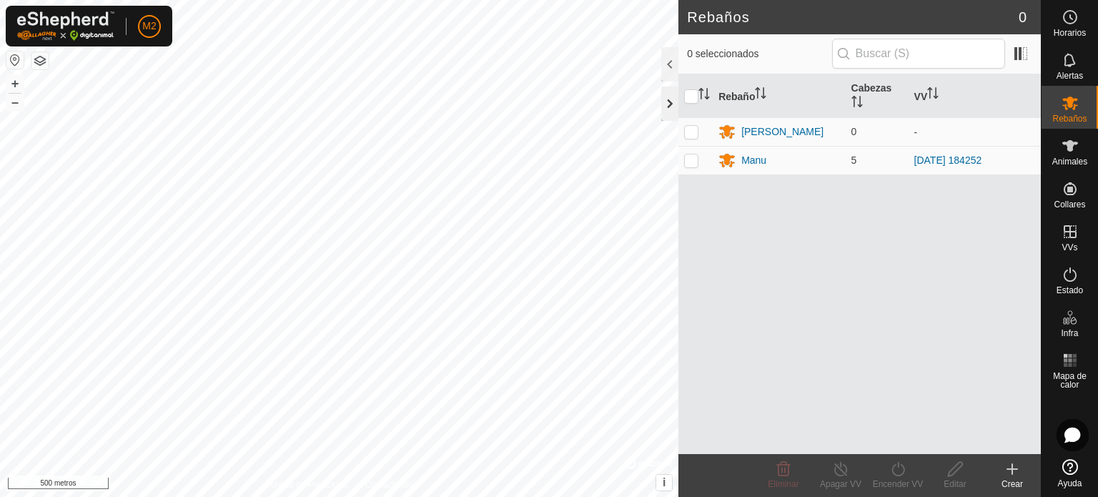
click at [672, 106] on div at bounding box center [669, 103] width 17 height 34
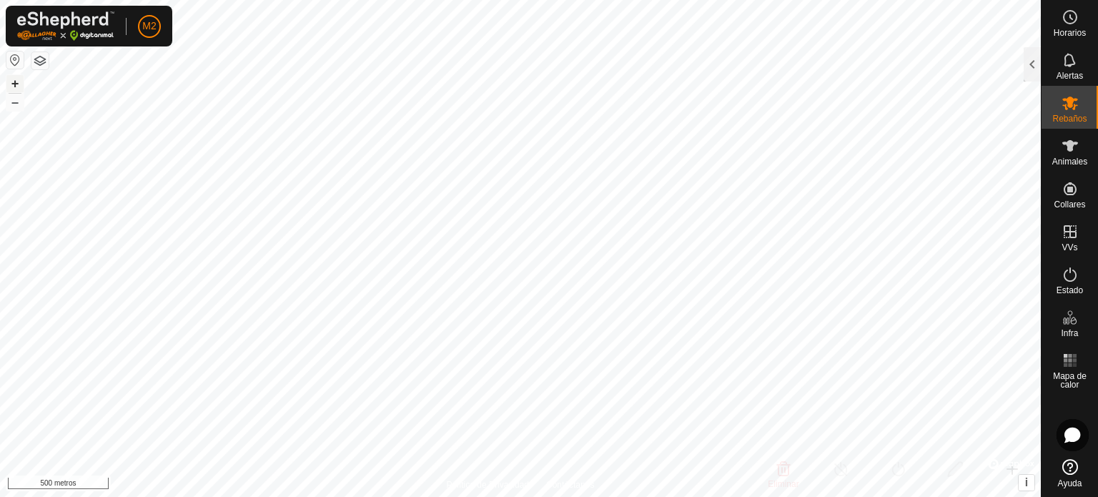
click at [9, 83] on button "+" at bounding box center [14, 83] width 17 height 17
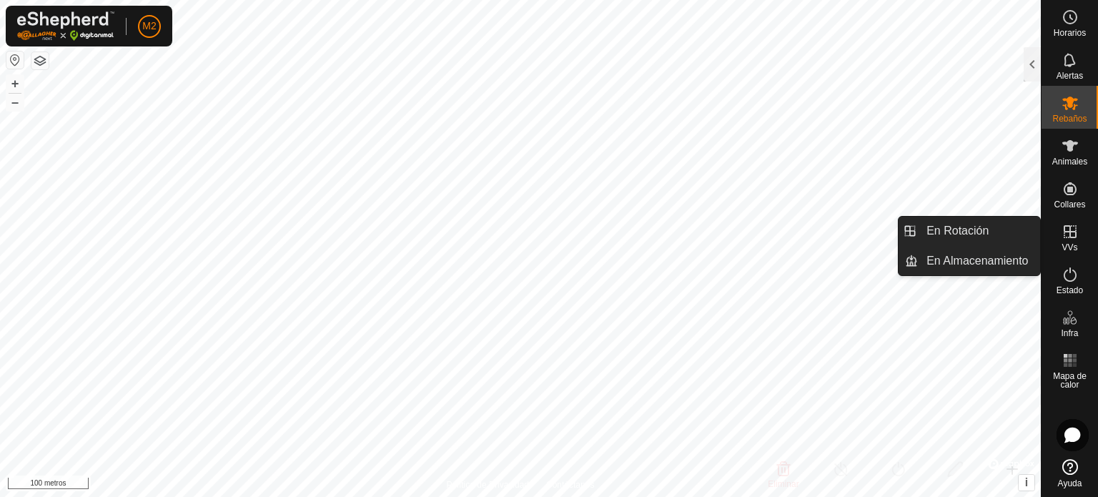
click at [1069, 231] on icon at bounding box center [1069, 231] width 13 height 13
click at [972, 228] on link "En Rotación" at bounding box center [978, 231] width 122 height 29
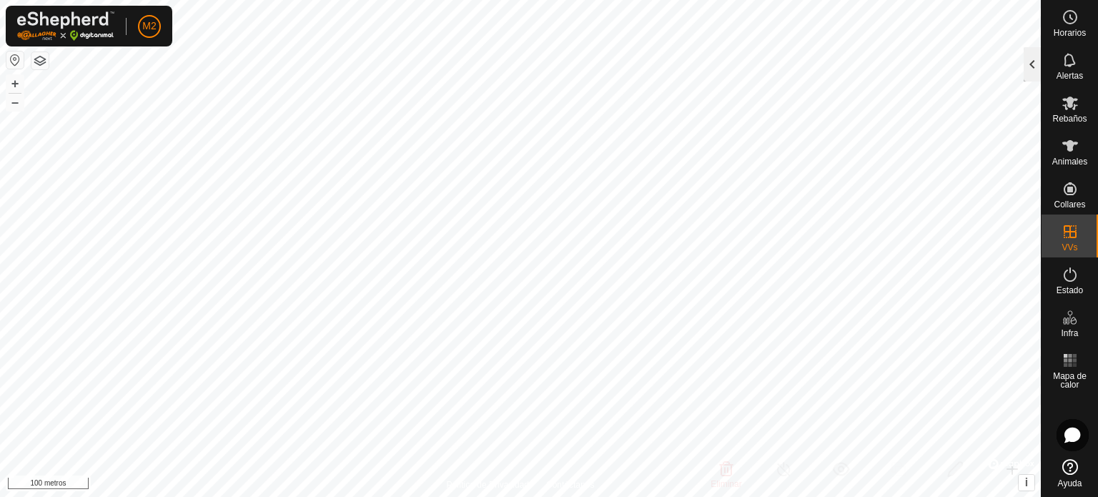
click at [1038, 64] on div at bounding box center [1031, 64] width 17 height 34
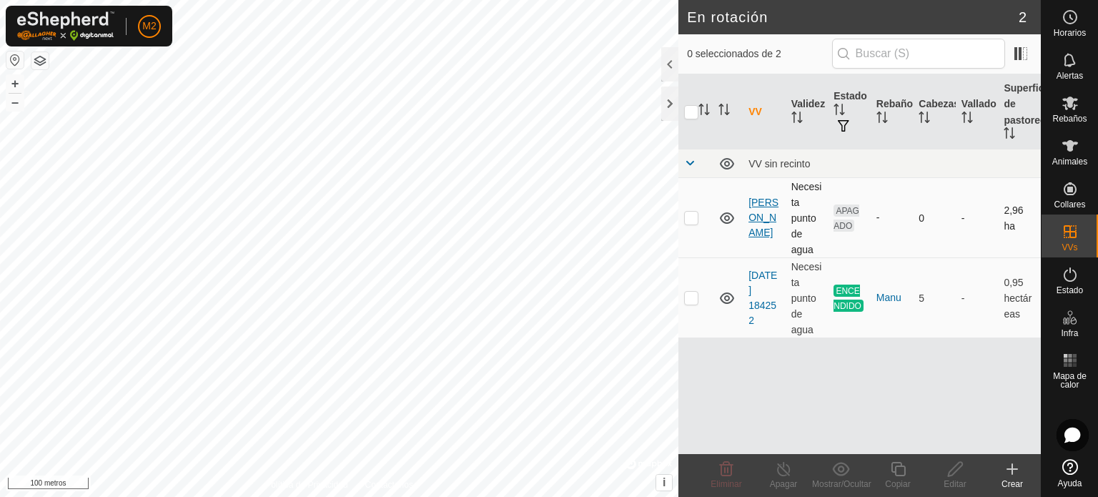
click at [759, 221] on font "[PERSON_NAME]" at bounding box center [763, 216] width 30 height 41
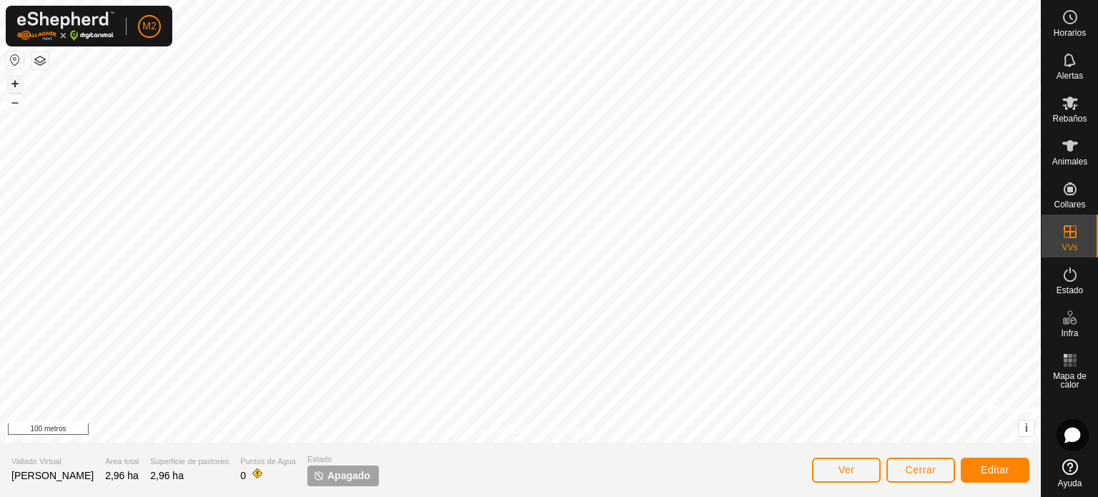
click at [11, 77] on font "+" at bounding box center [15, 83] width 8 height 15
click at [990, 472] on font "Editar" at bounding box center [994, 469] width 29 height 11
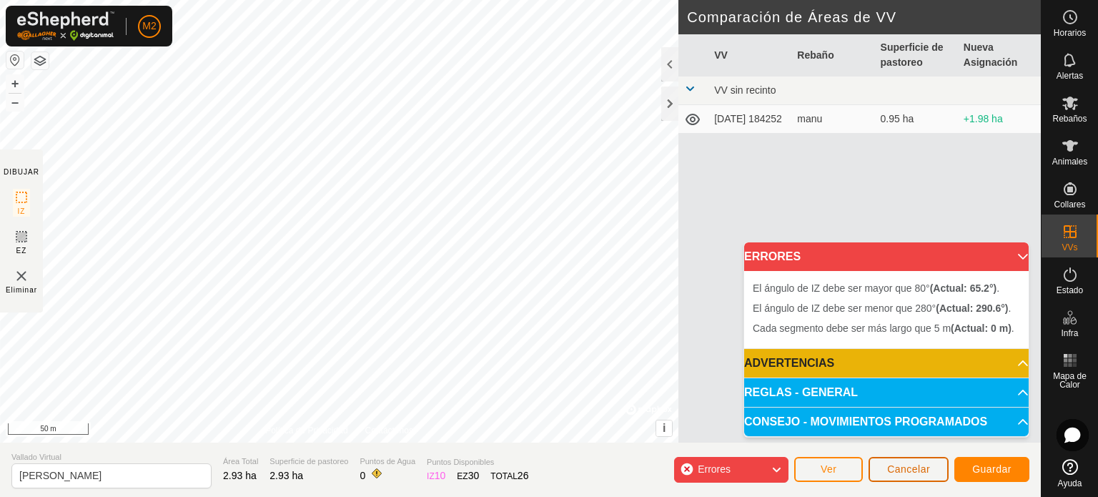
click at [898, 473] on span "Cancelar" at bounding box center [908, 468] width 43 height 11
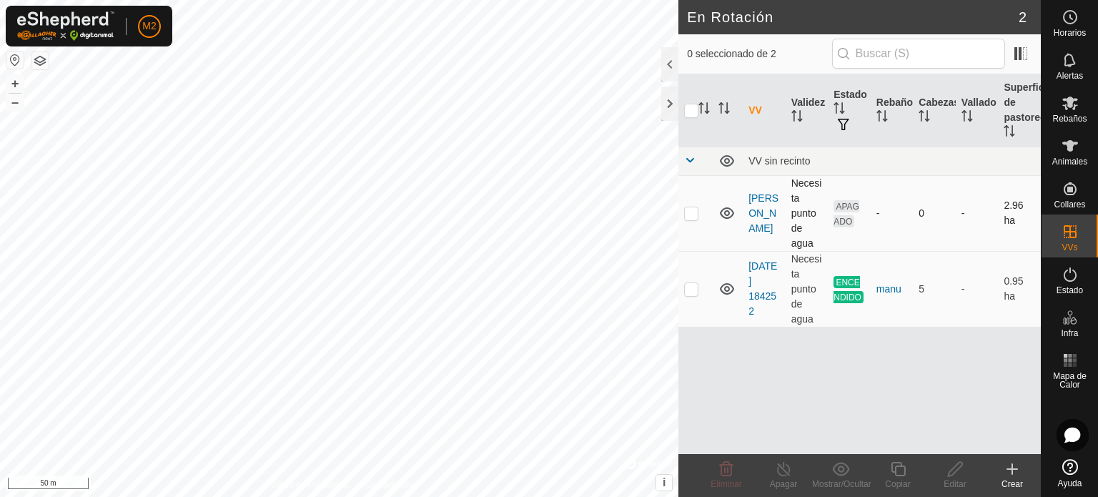
click at [686, 211] on p-checkbox at bounding box center [691, 212] width 14 height 11
checkbox input "true"
click at [952, 467] on icon at bounding box center [954, 469] width 14 height 14
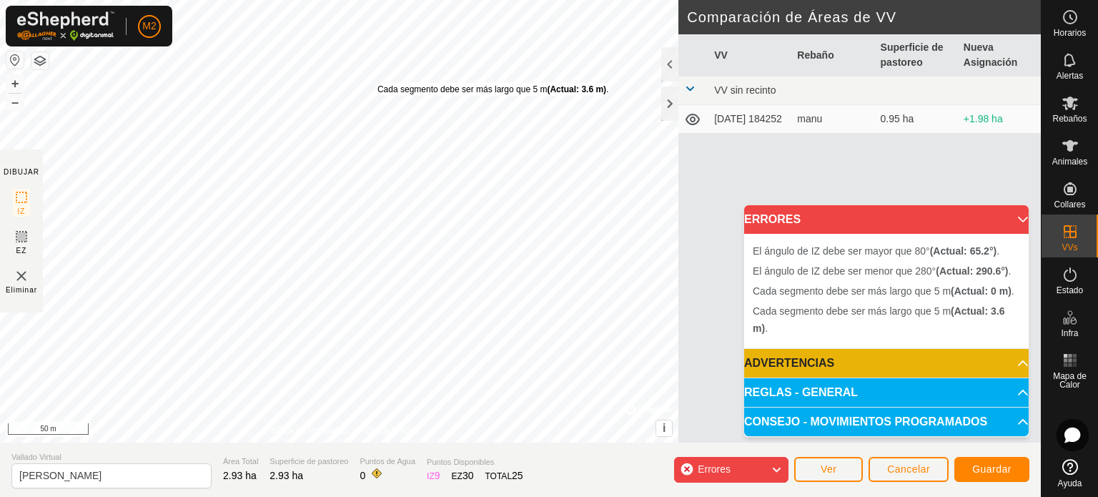
click at [377, 83] on div "Cada segmento debe ser más largo que 5 m (Actual: 3.6 m) ." at bounding box center [493, 89] width 232 height 13
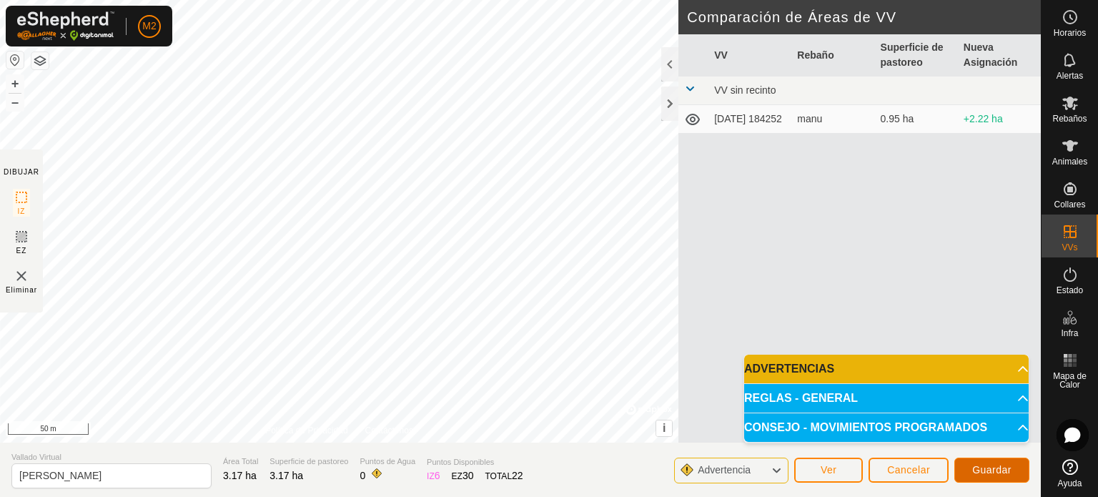
click at [967, 467] on button "Guardar" at bounding box center [991, 469] width 75 height 25
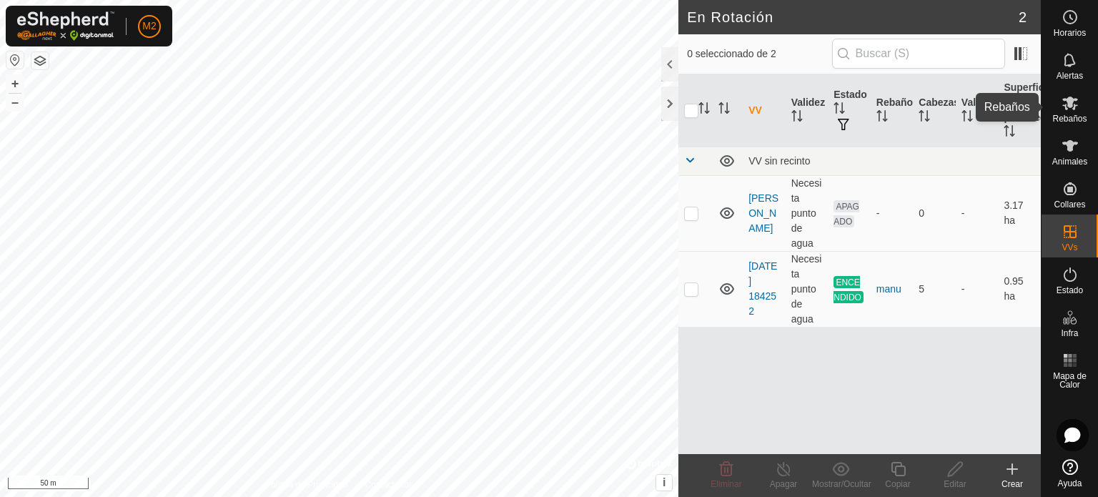
click at [1078, 116] on span "Rebaños" at bounding box center [1069, 118] width 34 height 9
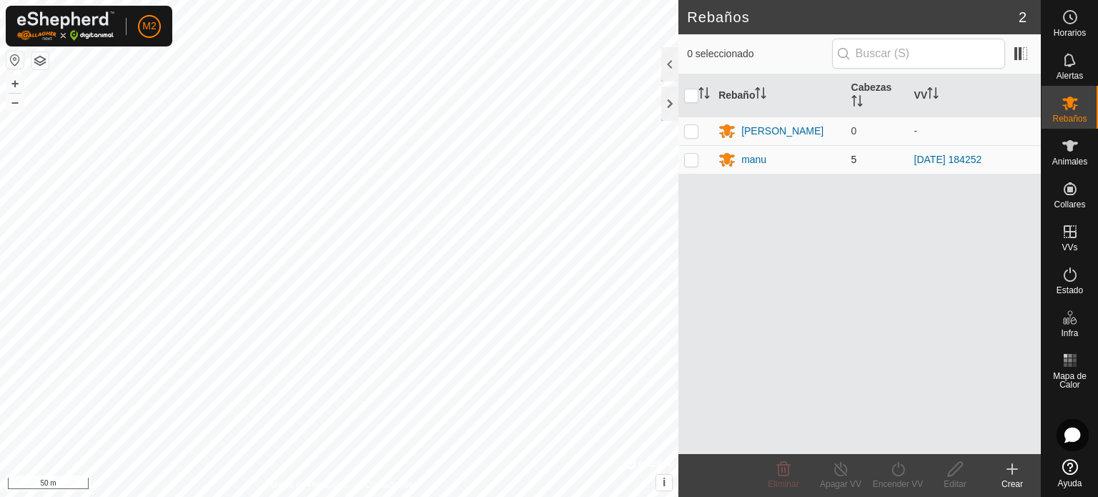
click at [687, 161] on p-checkbox at bounding box center [691, 159] width 14 height 11
checkbox input "true"
click at [843, 477] on icon at bounding box center [841, 468] width 18 height 17
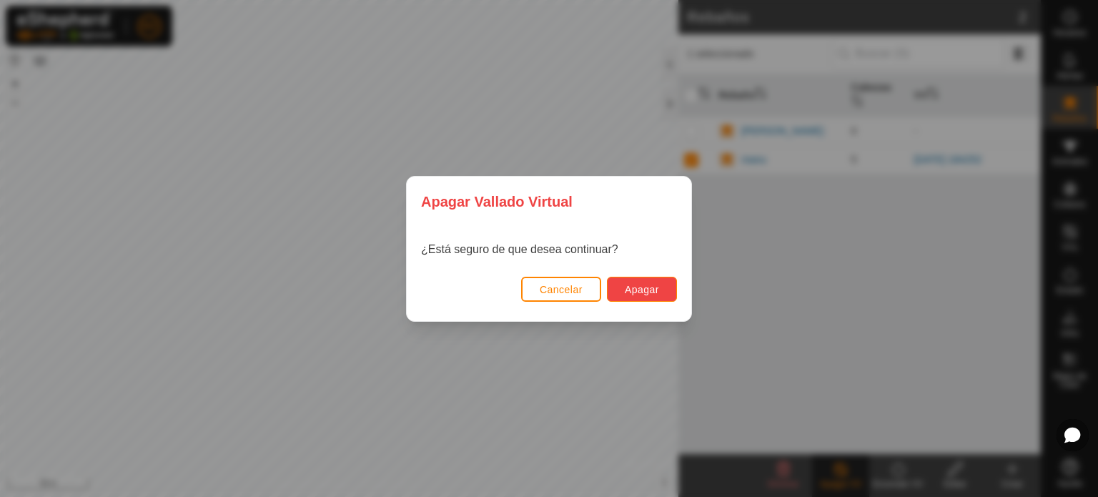
click at [655, 288] on span "Apagar" at bounding box center [642, 289] width 34 height 11
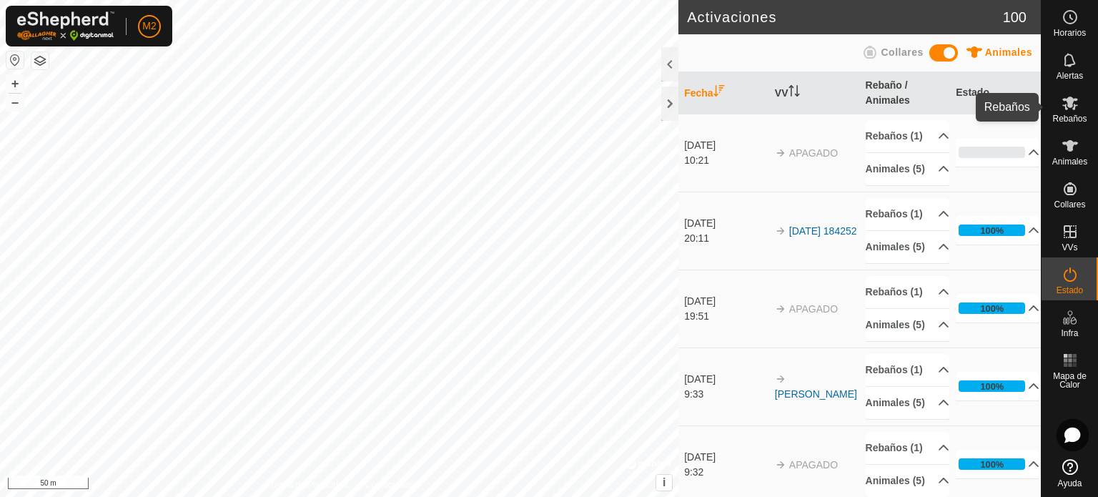
click at [1066, 114] on span "Rebaños" at bounding box center [1069, 118] width 34 height 9
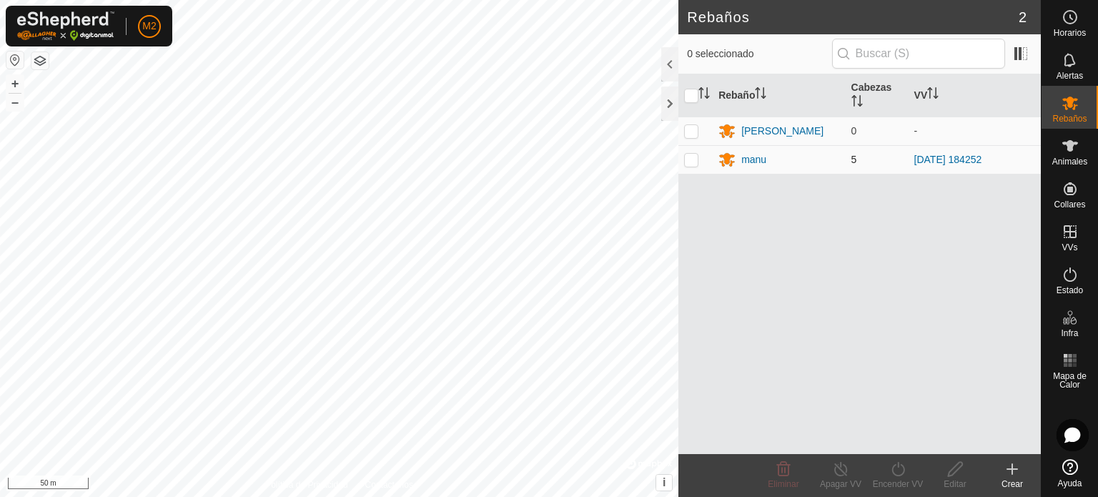
click at [696, 160] on p-checkbox at bounding box center [691, 159] width 14 height 11
checkbox input "true"
click at [894, 468] on icon at bounding box center [898, 468] width 18 height 17
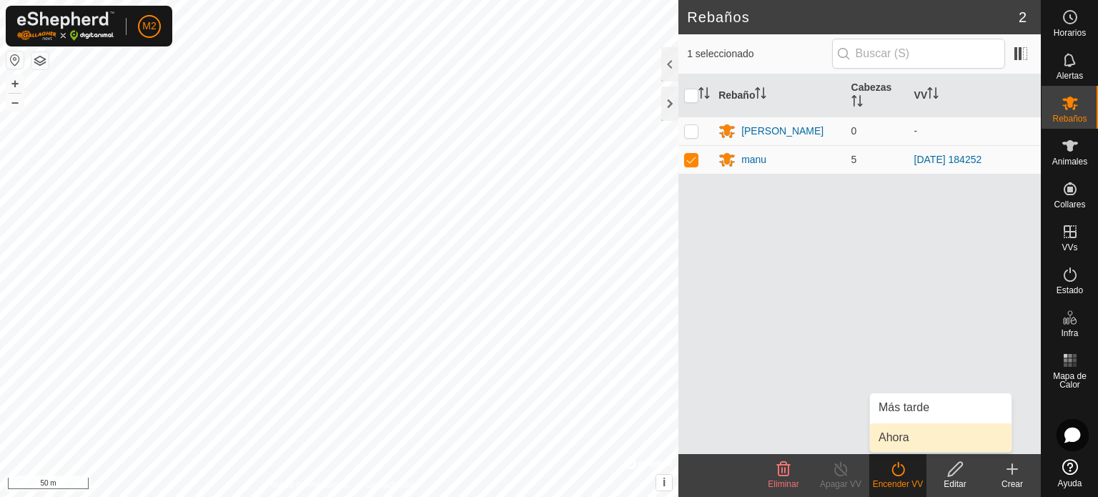
click at [886, 437] on link "Ahora" at bounding box center [940, 437] width 141 height 29
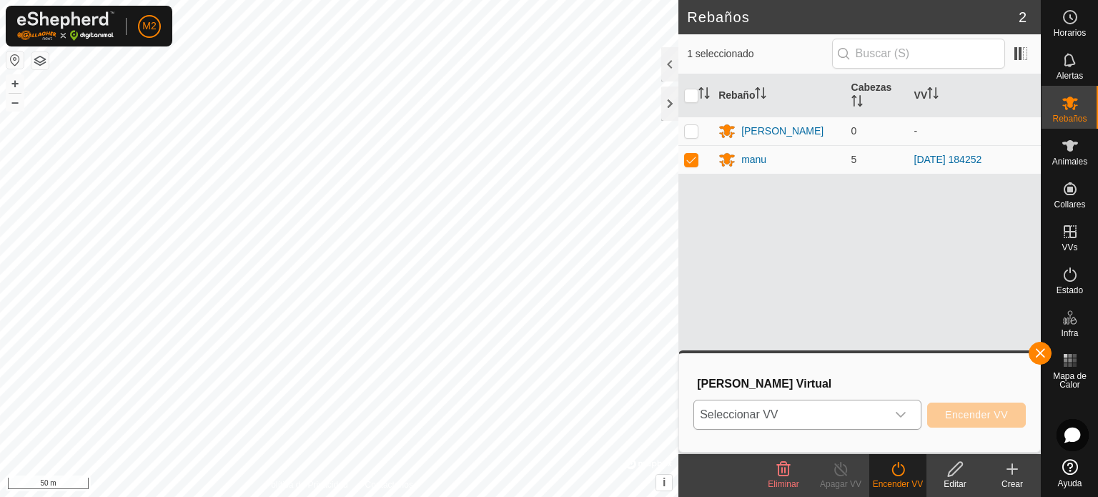
click at [902, 416] on icon "dropdown trigger" at bounding box center [900, 415] width 10 height 6
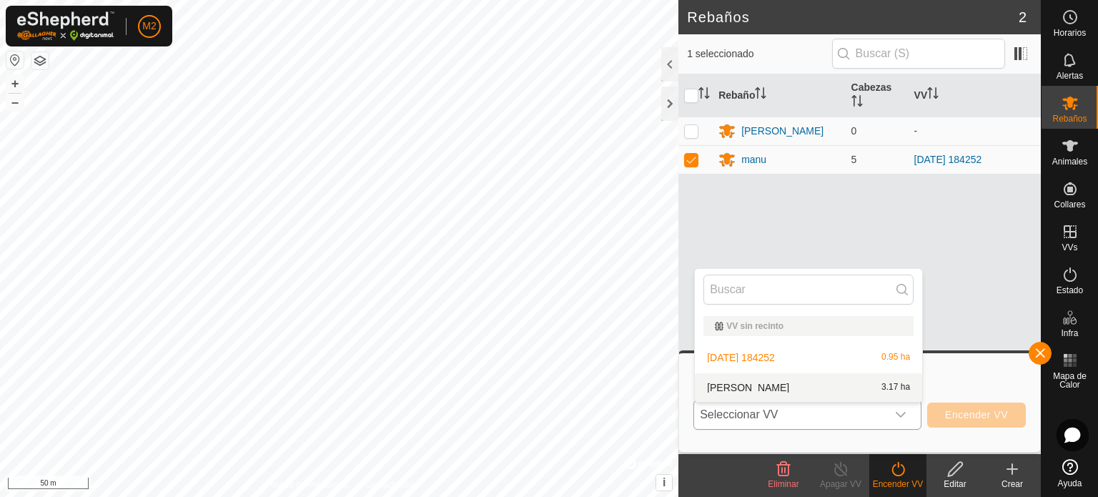
click at [743, 385] on li "[PERSON_NAME] 3.17 ha" at bounding box center [808, 387] width 227 height 29
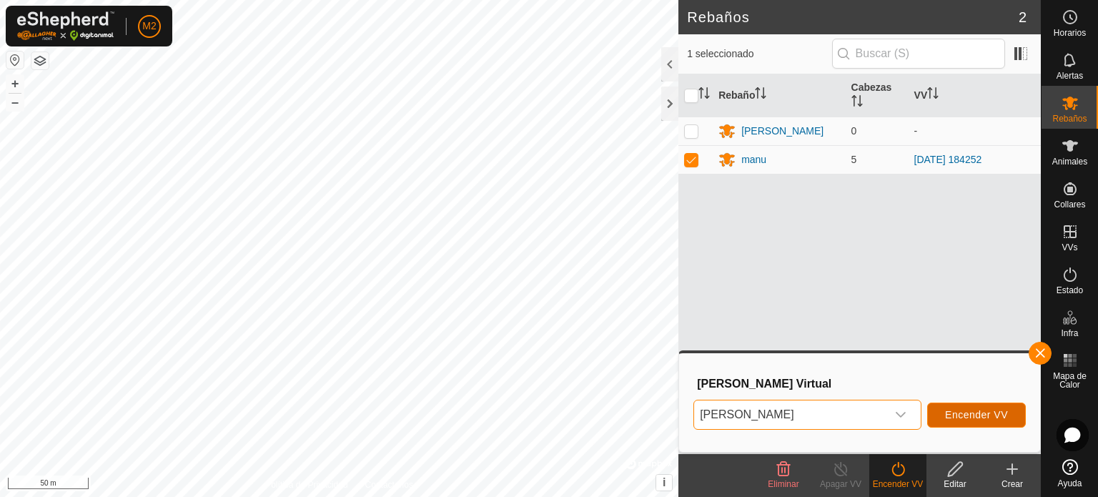
click at [968, 414] on span "Encender VV" at bounding box center [976, 414] width 63 height 11
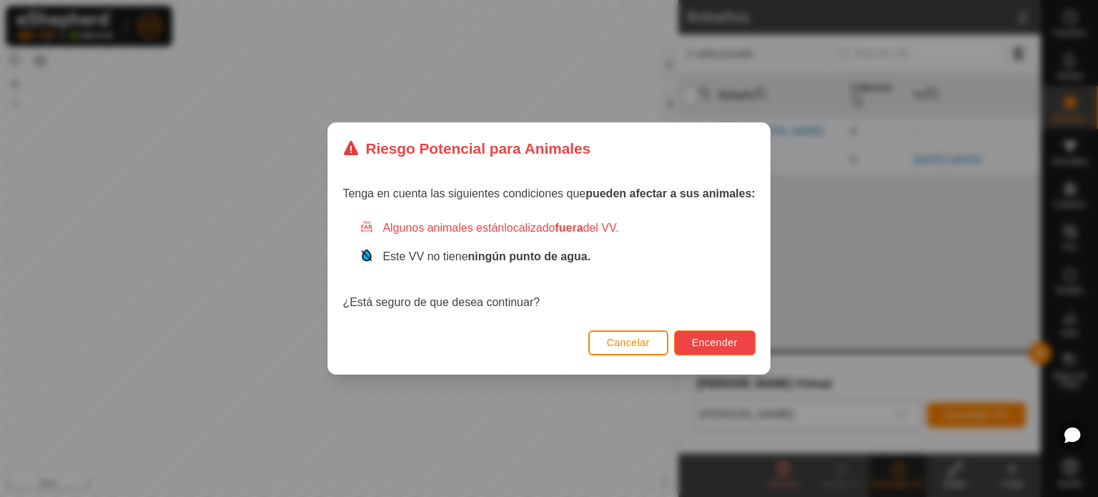
click at [726, 337] on span "Encender" at bounding box center [715, 342] width 46 height 11
